Goal: Task Accomplishment & Management: Use online tool/utility

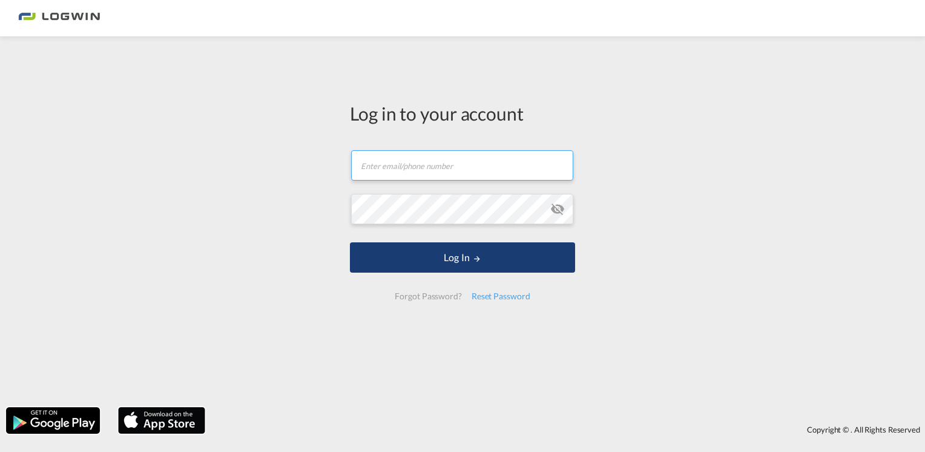
type input "[PERSON_NAME][EMAIL_ADDRESS][PERSON_NAME][DOMAIN_NAME]"
click at [435, 265] on button "Log In" at bounding box center [462, 257] width 225 height 30
